Goal: Task Accomplishment & Management: Complete application form

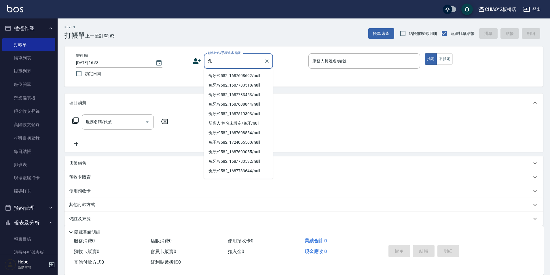
click at [227, 76] on li "兔牙/9582_1687608692/null" at bounding box center [238, 76] width 69 height 10
type input "兔牙/9582_1687608692/null"
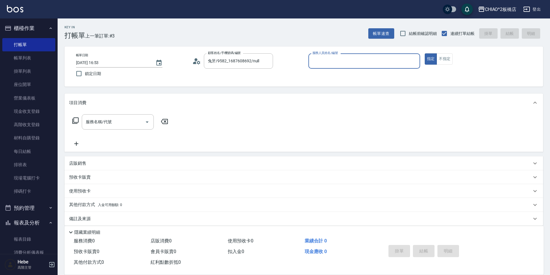
drag, startPoint x: 324, startPoint y: 63, endPoint x: 324, endPoint y: 66, distance: 3.7
click at [324, 62] on input "服務人員姓名/編號" at bounding box center [364, 61] width 107 height 10
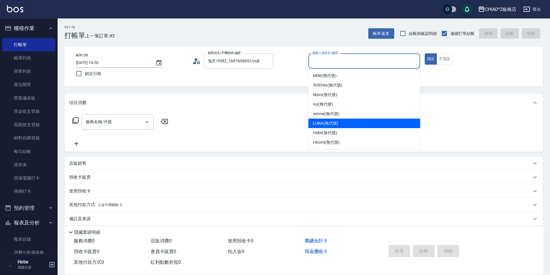
click at [330, 125] on span "LUNA (無代號)" at bounding box center [325, 123] width 25 height 6
type input "LUNA(無代號)"
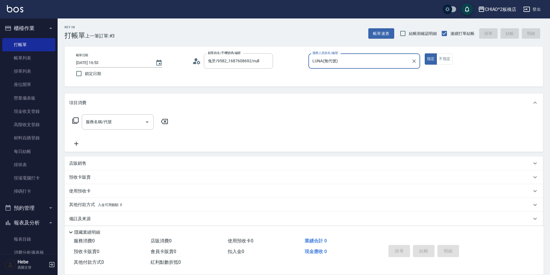
drag, startPoint x: 443, startPoint y: 60, endPoint x: 460, endPoint y: 35, distance: 30.2
click at [457, 38] on div "Key In 打帳單 上一筆訂單:#3 帳單速查 結帳前確認明細 連續打單結帳 掛單 結帳 明細 帳單日期 [DATE] 16:53 鎖定日期 顧客姓名/手機…" at bounding box center [304, 149] width 493 height 262
click at [447, 58] on button "不指定" at bounding box center [445, 58] width 16 height 11
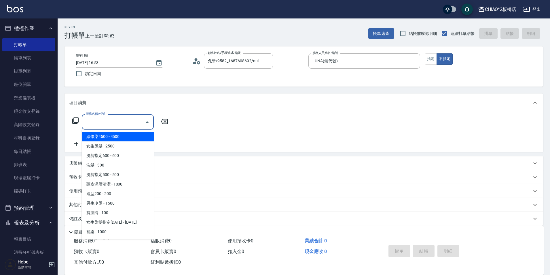
click at [133, 120] on input "服務名稱/代號" at bounding box center [113, 122] width 58 height 10
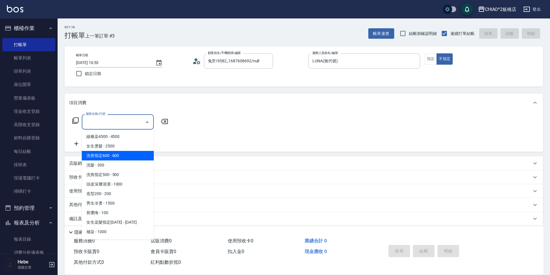
click at [124, 156] on span "洗剪指定600 - 600" at bounding box center [118, 156] width 72 height 10
type input "洗剪指定600(96678)"
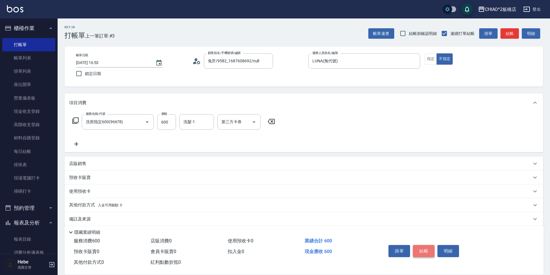
click at [418, 247] on button "結帳" at bounding box center [424, 251] width 22 height 12
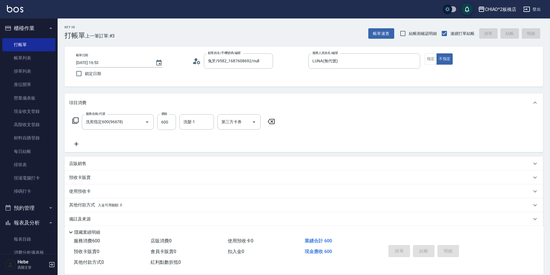
type input "[DATE] 18:13"
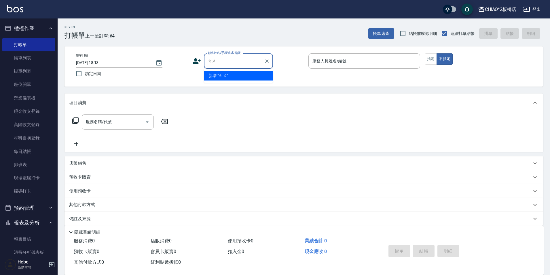
type input "土"
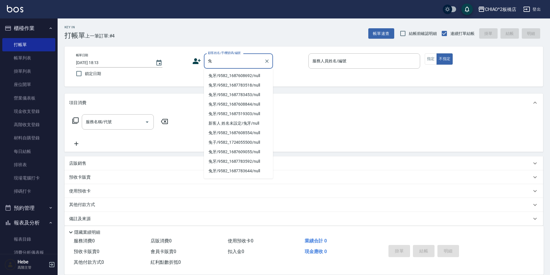
click at [231, 76] on li "兔牙/9582_1687608692/null" at bounding box center [238, 76] width 69 height 10
type input "兔牙/9582_1687608692/null"
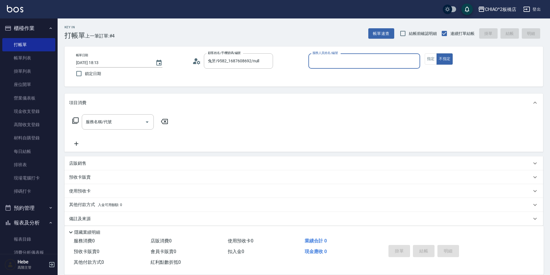
click at [319, 61] on input "服務人員姓名/編號" at bounding box center [364, 61] width 107 height 10
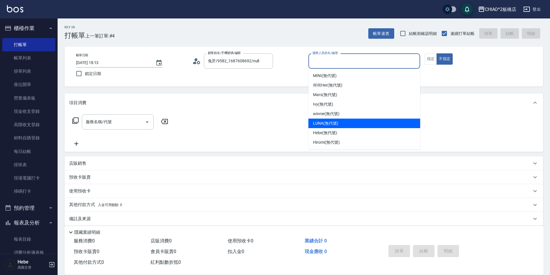
click at [321, 123] on span "LUNA (無代號)" at bounding box center [325, 123] width 25 height 6
type input "LUNA(無代號)"
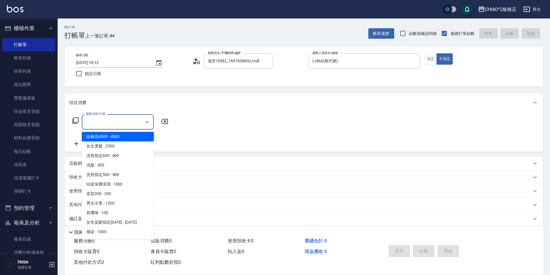
click at [132, 118] on input "服務名稱/代號" at bounding box center [113, 122] width 58 height 10
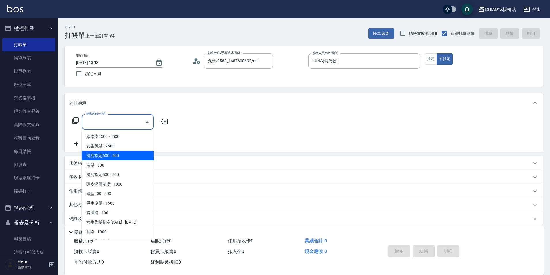
drag, startPoint x: 122, startPoint y: 154, endPoint x: 70, endPoint y: 148, distance: 51.6
click at [119, 153] on span "洗剪指定600 - 600" at bounding box center [118, 156] width 72 height 10
type input "洗剪指定600(96678)"
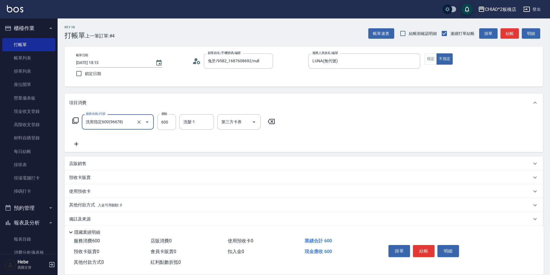
click at [76, 144] on icon at bounding box center [76, 144] width 4 height 4
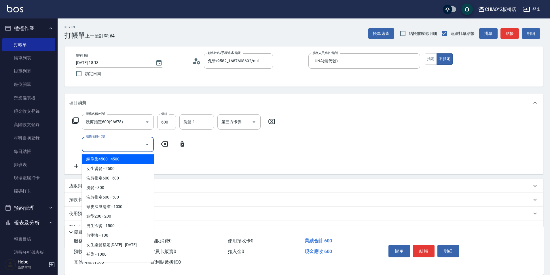
click at [94, 145] on input "服務名稱/代號" at bounding box center [113, 144] width 58 height 10
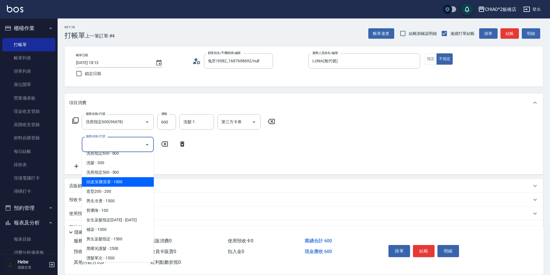
scroll to position [29, 0]
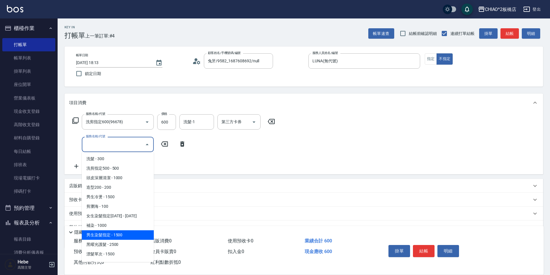
click at [125, 236] on span "男生染髮指定 - 1500" at bounding box center [118, 235] width 72 height 10
type input "男生染髮指定(96703)"
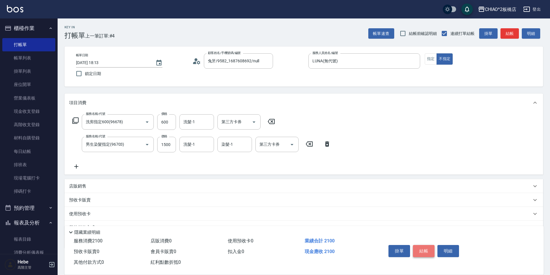
click at [420, 245] on button "結帳" at bounding box center [424, 251] width 22 height 12
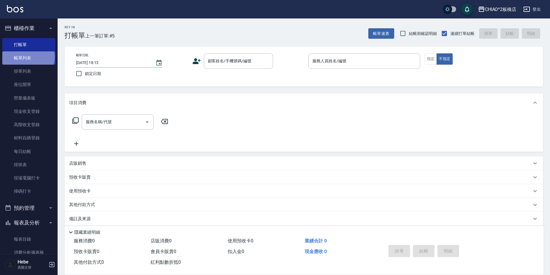
click at [28, 56] on link "帳單列表" at bounding box center [28, 57] width 53 height 13
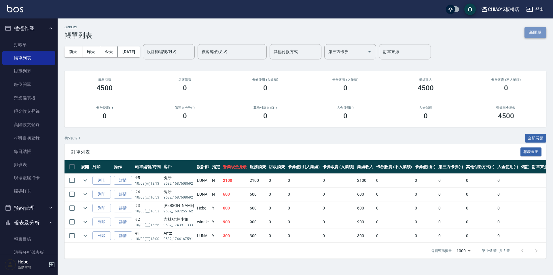
click at [533, 31] on button "新開單" at bounding box center [536, 32] width 22 height 11
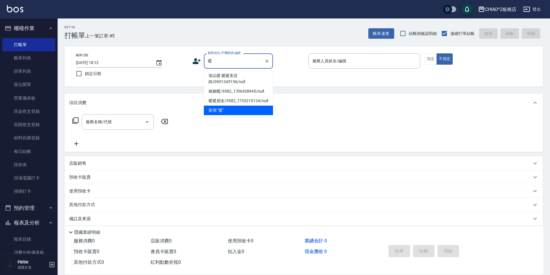
click at [234, 74] on li "張以暖 暖暖美容師/0901345154/null" at bounding box center [238, 79] width 69 height 16
type input "張以暖 暖暖美容師/0901345154/null"
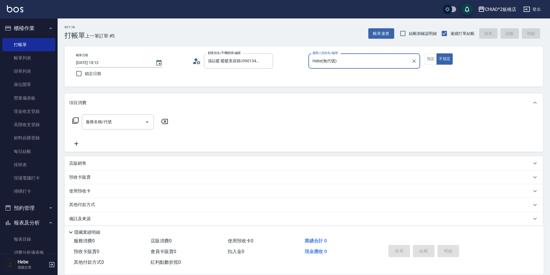
type input "Hebe(無代號)"
click at [433, 58] on button "指定" at bounding box center [431, 58] width 12 height 11
click at [74, 164] on p "店販銷售" at bounding box center [77, 163] width 17 height 6
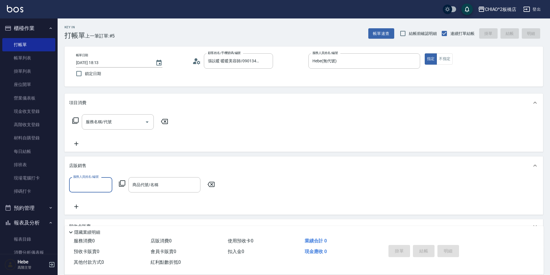
click at [79, 185] on input "服務人員姓名/編號" at bounding box center [91, 185] width 38 height 10
click at [83, 197] on span "Hebe (無代號)" at bounding box center [86, 199] width 24 height 6
type input "Hebe(無代號)"
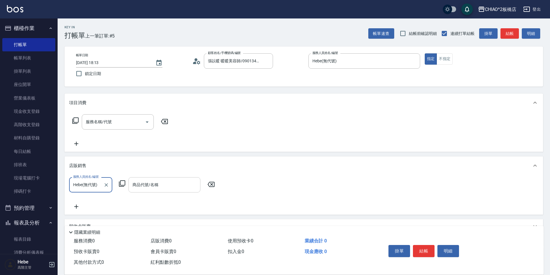
click at [161, 189] on input "商品代號/名稱" at bounding box center [164, 185] width 67 height 10
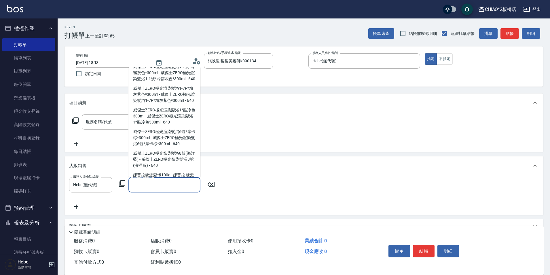
scroll to position [490, 0]
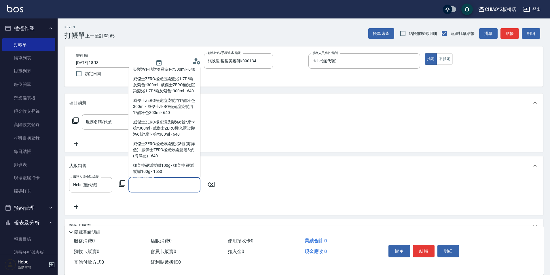
click at [158, 139] on span "威傑士ZERO極光渲染髮浴6號*摩卡棕*300ml - 威傑士ZERO極光渲染髮浴6號*摩卡棕*300ml - 640" at bounding box center [165, 128] width 72 height 22
type input "威傑士ZERO極光渲染髮浴6號*摩卡棕*300ml"
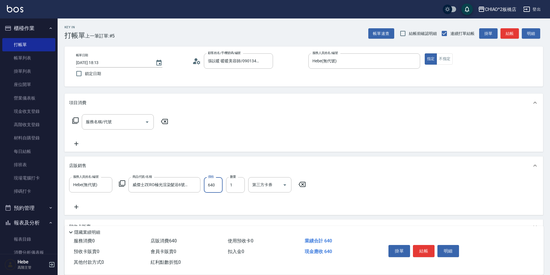
click at [217, 185] on input "640" at bounding box center [213, 185] width 19 height 16
type input "540"
click at [422, 247] on button "結帳" at bounding box center [424, 251] width 22 height 12
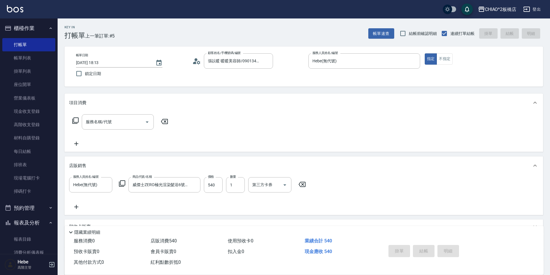
type input "[DATE] 18:14"
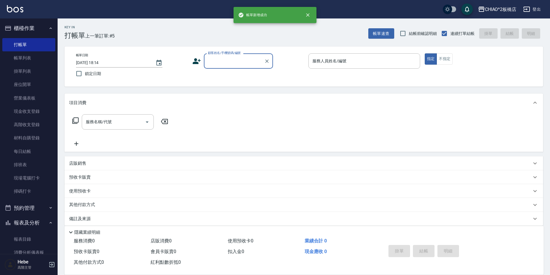
scroll to position [0, 0]
